Goal: Transaction & Acquisition: Purchase product/service

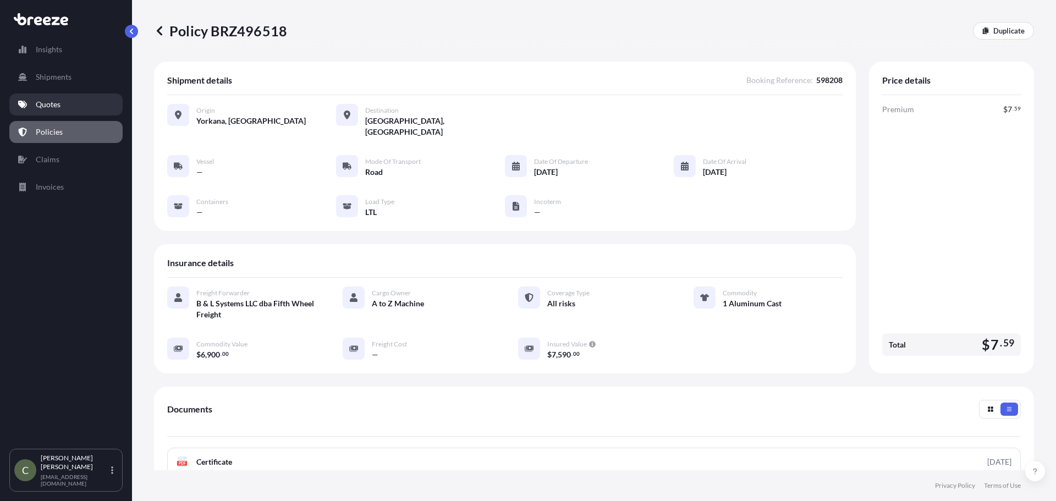
click at [48, 101] on p "Quotes" at bounding box center [48, 104] width 25 height 11
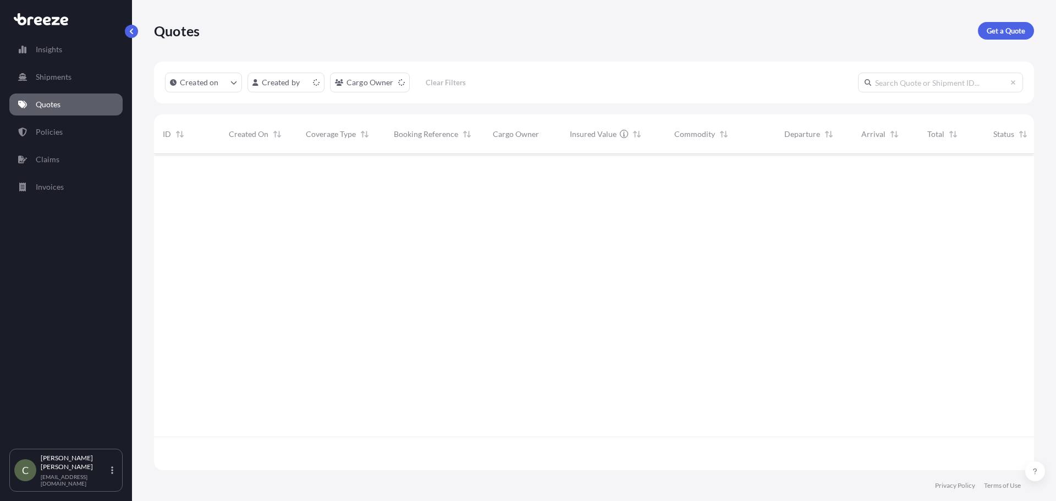
scroll to position [314, 872]
click at [994, 25] on p "Get a Quote" at bounding box center [1006, 30] width 39 height 11
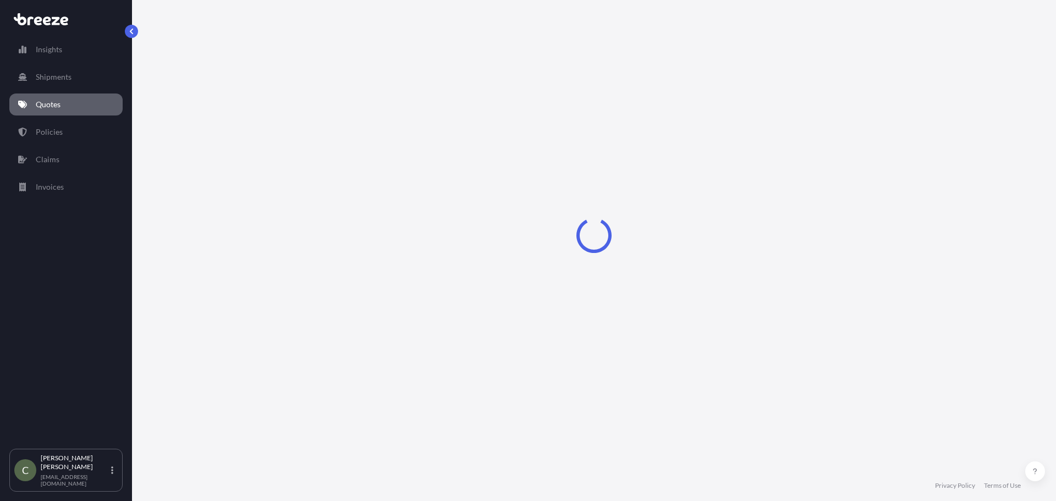
select select "Sea"
select select "1"
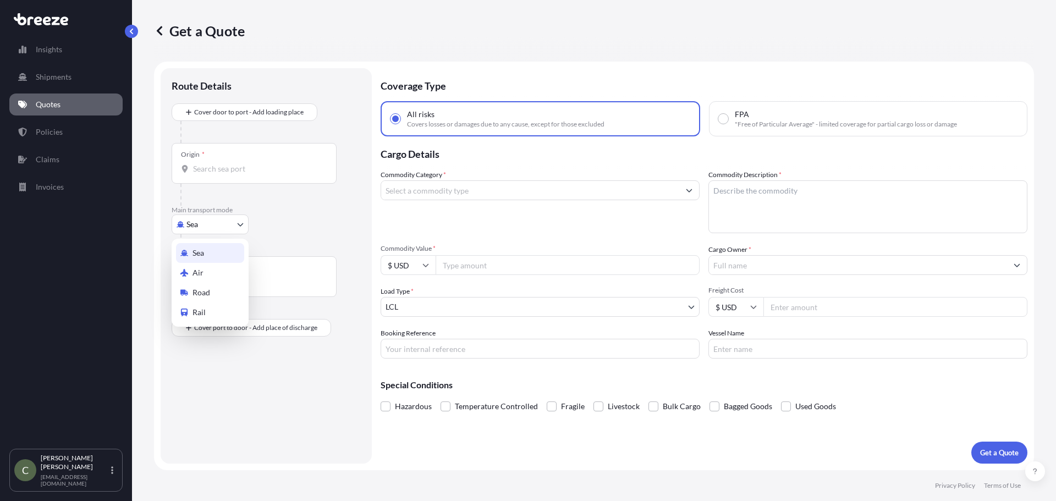
click at [234, 221] on body "Insights Shipments Quotes Policies Claims Invoices C [PERSON_NAME] [EMAIL_ADDRE…" at bounding box center [528, 250] width 1056 height 501
click at [191, 297] on div "Road" at bounding box center [210, 293] width 68 height 20
select select "Road"
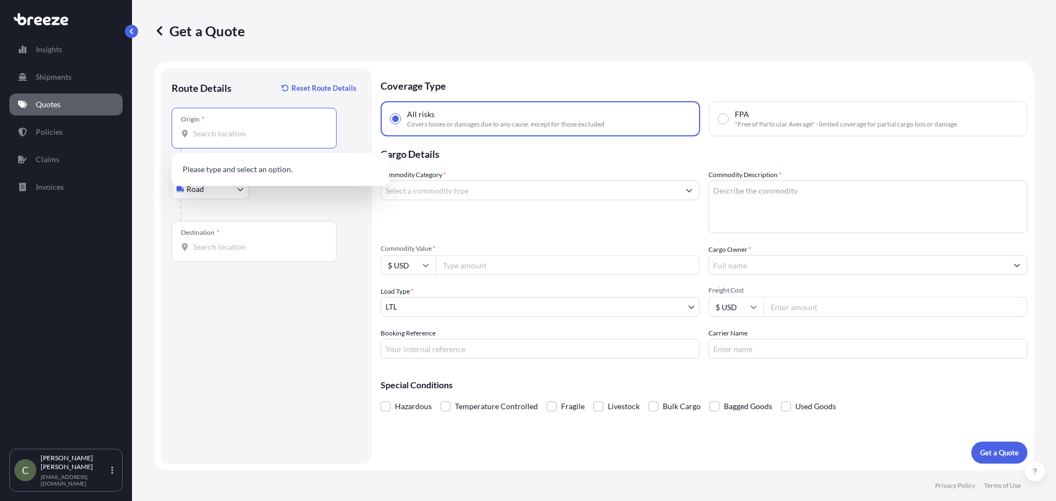
click at [223, 132] on input "Origin *" at bounding box center [258, 133] width 130 height 11
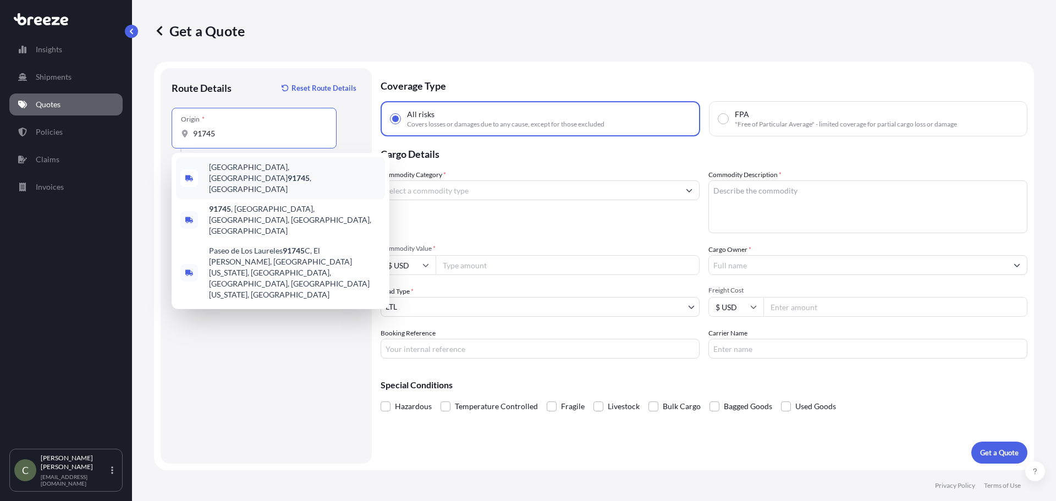
click at [246, 168] on span "[GEOGRAPHIC_DATA] , [GEOGRAPHIC_DATA]" at bounding box center [295, 178] width 172 height 33
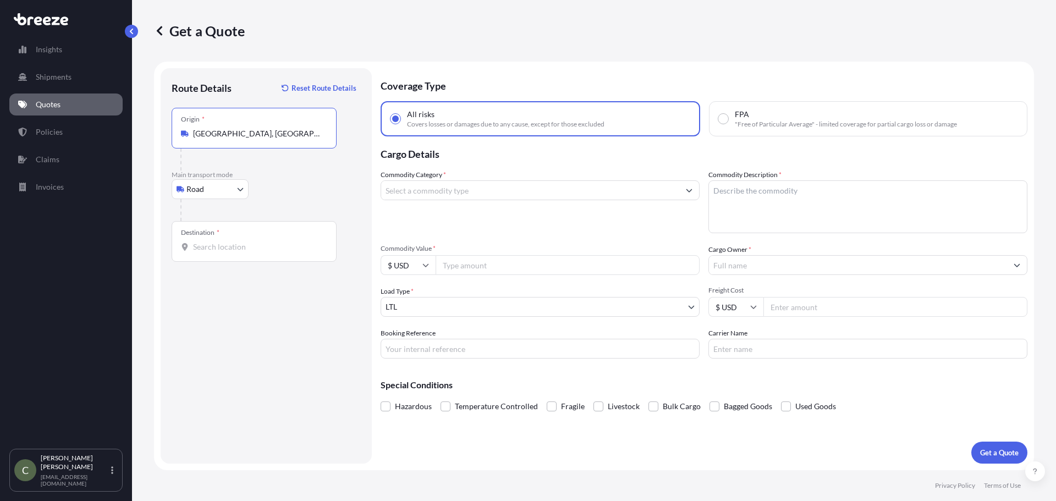
type input "[GEOGRAPHIC_DATA], [GEOGRAPHIC_DATA]"
click at [221, 251] on input "Destination *" at bounding box center [258, 247] width 130 height 11
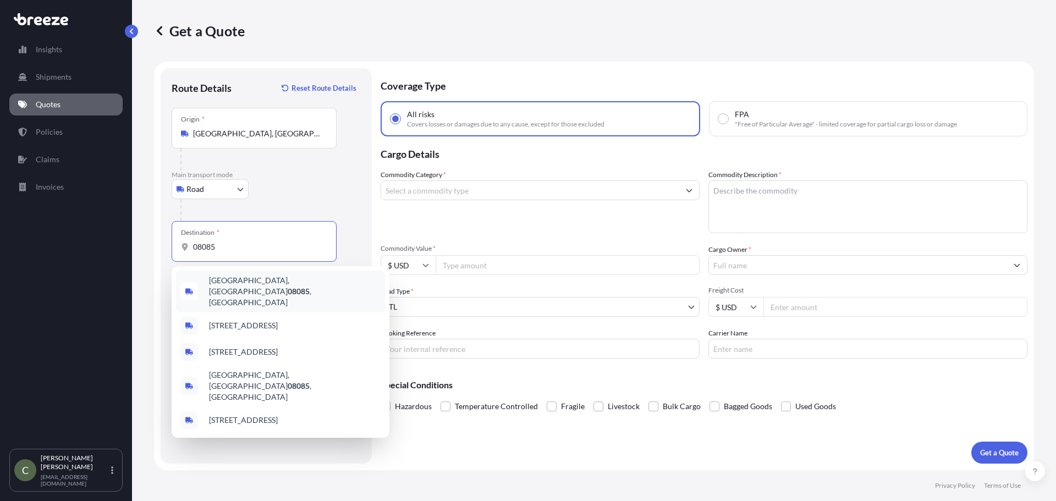
click at [236, 284] on span "[GEOGRAPHIC_DATA] , [GEOGRAPHIC_DATA]" at bounding box center [295, 291] width 172 height 33
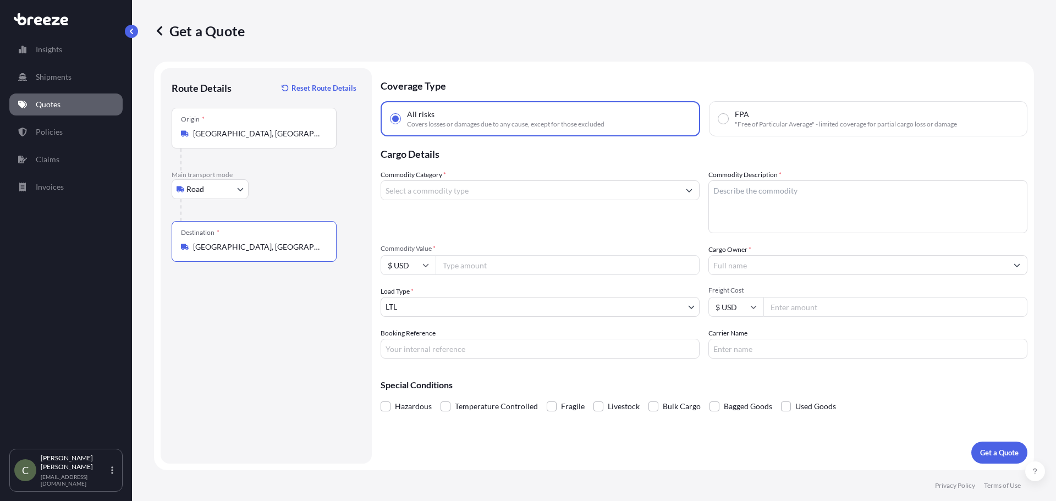
type input "[GEOGRAPHIC_DATA], [GEOGRAPHIC_DATA]"
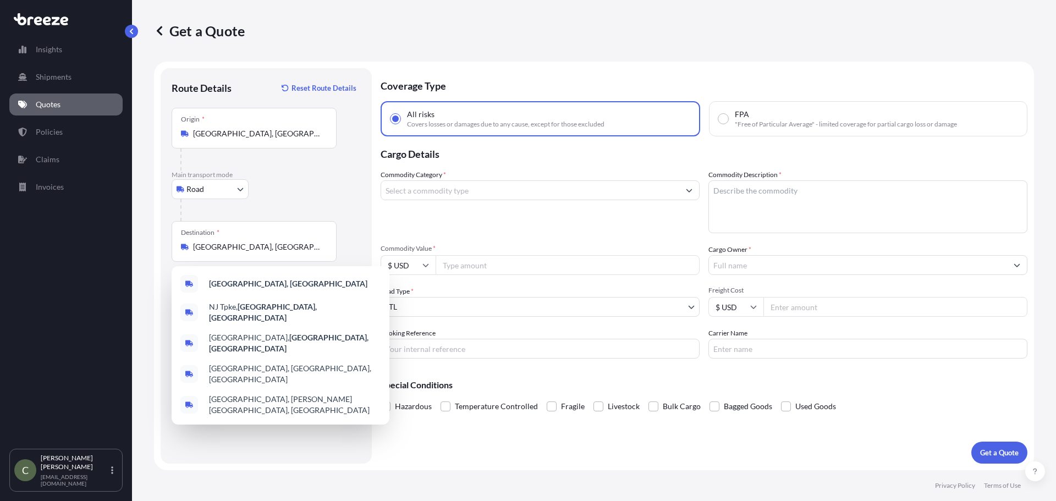
click at [518, 219] on div "Commodity Category *" at bounding box center [540, 201] width 319 height 64
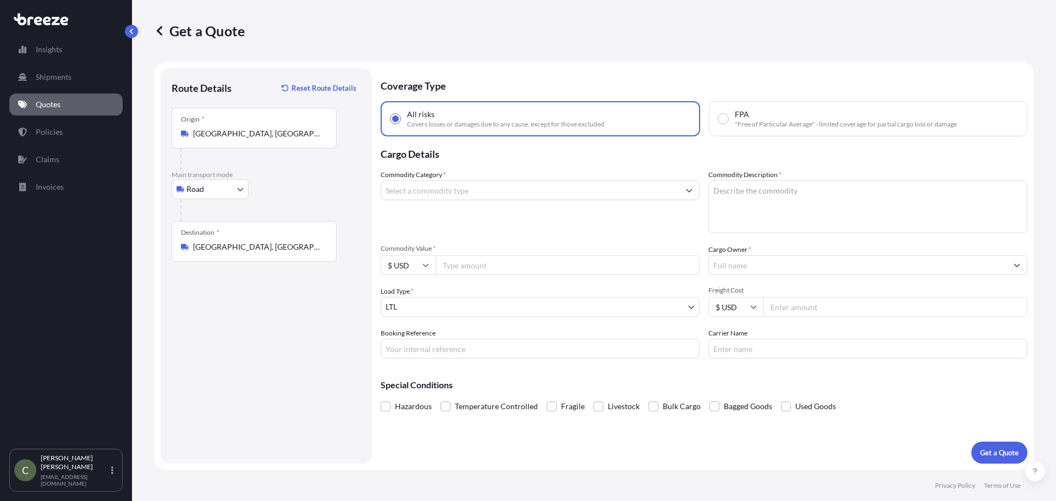
click at [1019, 156] on p "Cargo Details" at bounding box center [704, 152] width 647 height 33
click at [686, 189] on icon "Show suggestions" at bounding box center [689, 190] width 7 height 7
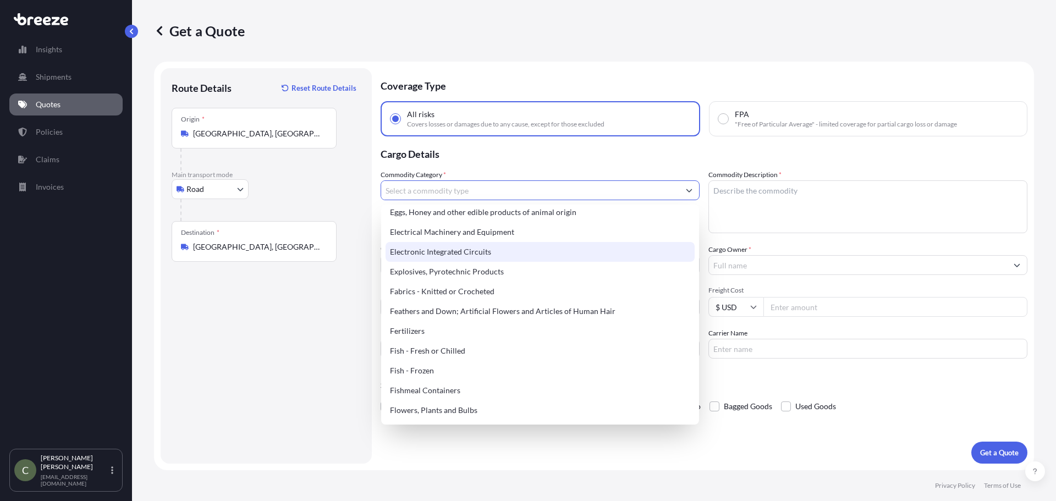
scroll to position [495, 0]
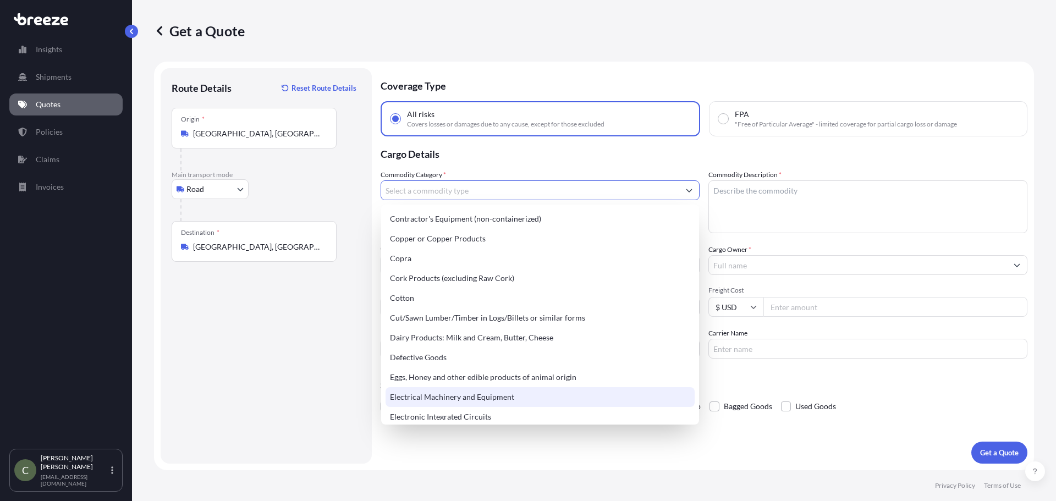
click at [456, 394] on div "Electrical Machinery and Equipment" at bounding box center [540, 397] width 309 height 20
type input "Electrical Machinery and Equipment"
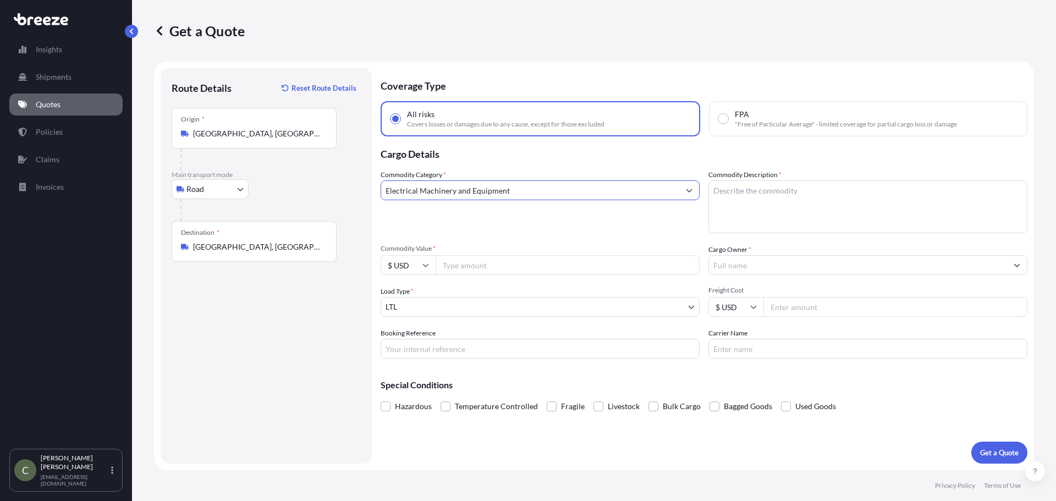
click at [756, 201] on textarea "Commodity Description *" at bounding box center [868, 206] width 319 height 53
type textarea "Lead batteries"
click at [614, 267] on input "Commodity Value *" at bounding box center [568, 265] width 264 height 20
type input "17640"
click at [673, 229] on div "Commodity Category * Electrical Machinery and Equipment" at bounding box center [540, 201] width 319 height 64
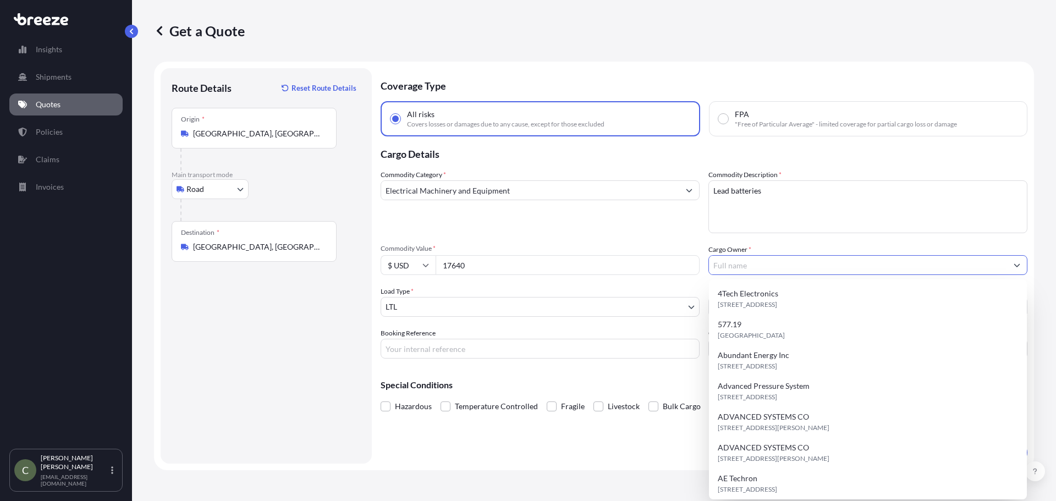
click at [780, 265] on input "Cargo Owner *" at bounding box center [858, 265] width 298 height 20
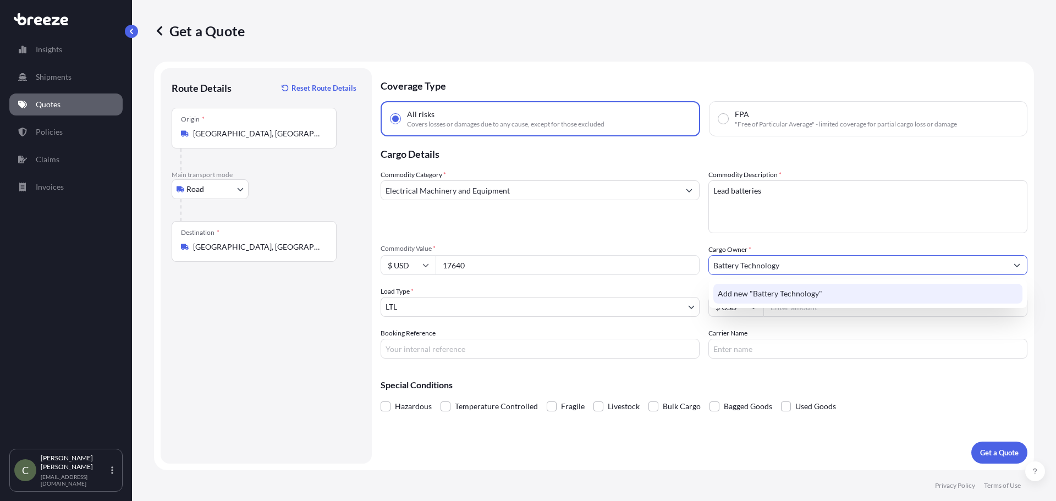
click at [743, 298] on span "Add new "Battery Technology"" at bounding box center [770, 293] width 105 height 11
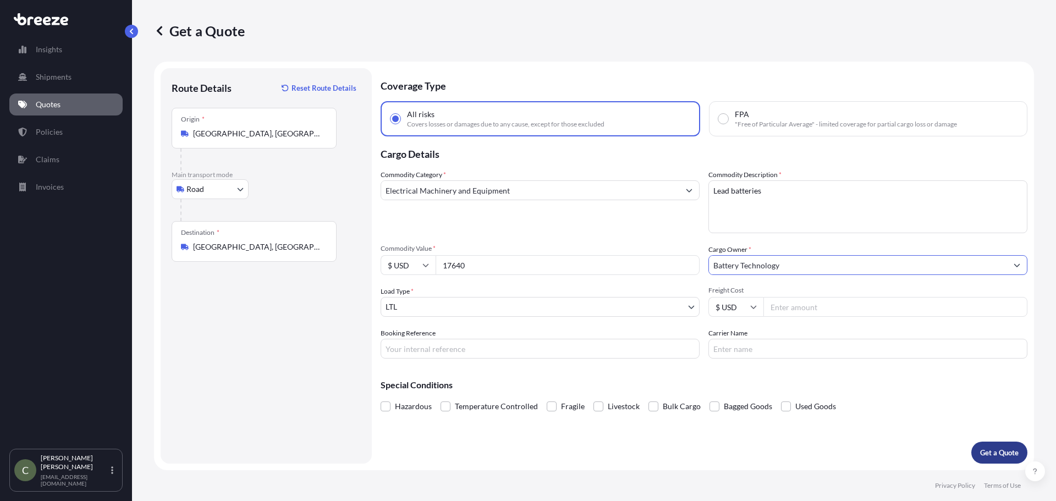
type input "Battery Technology"
click at [995, 451] on p "Get a Quote" at bounding box center [999, 452] width 39 height 11
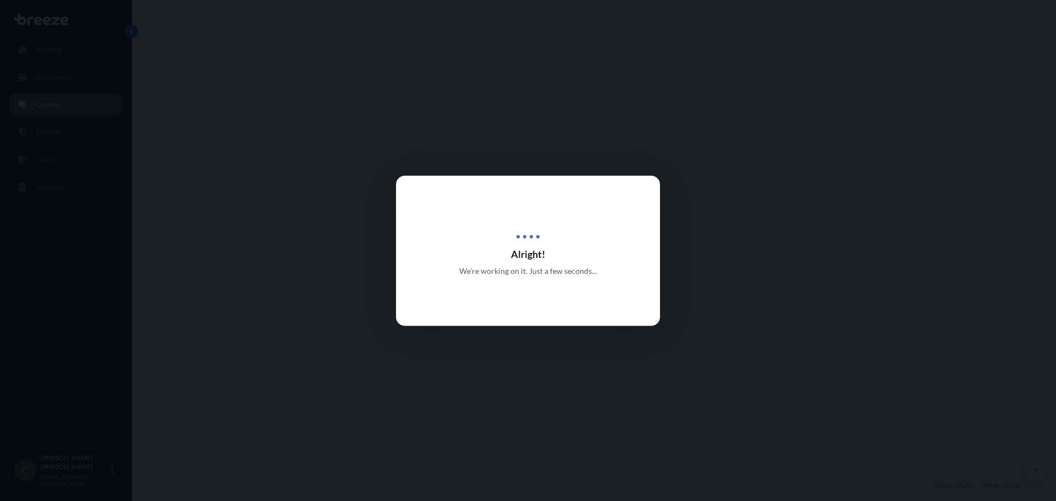
select select "Road"
select select "1"
